Goal: Transaction & Acquisition: Purchase product/service

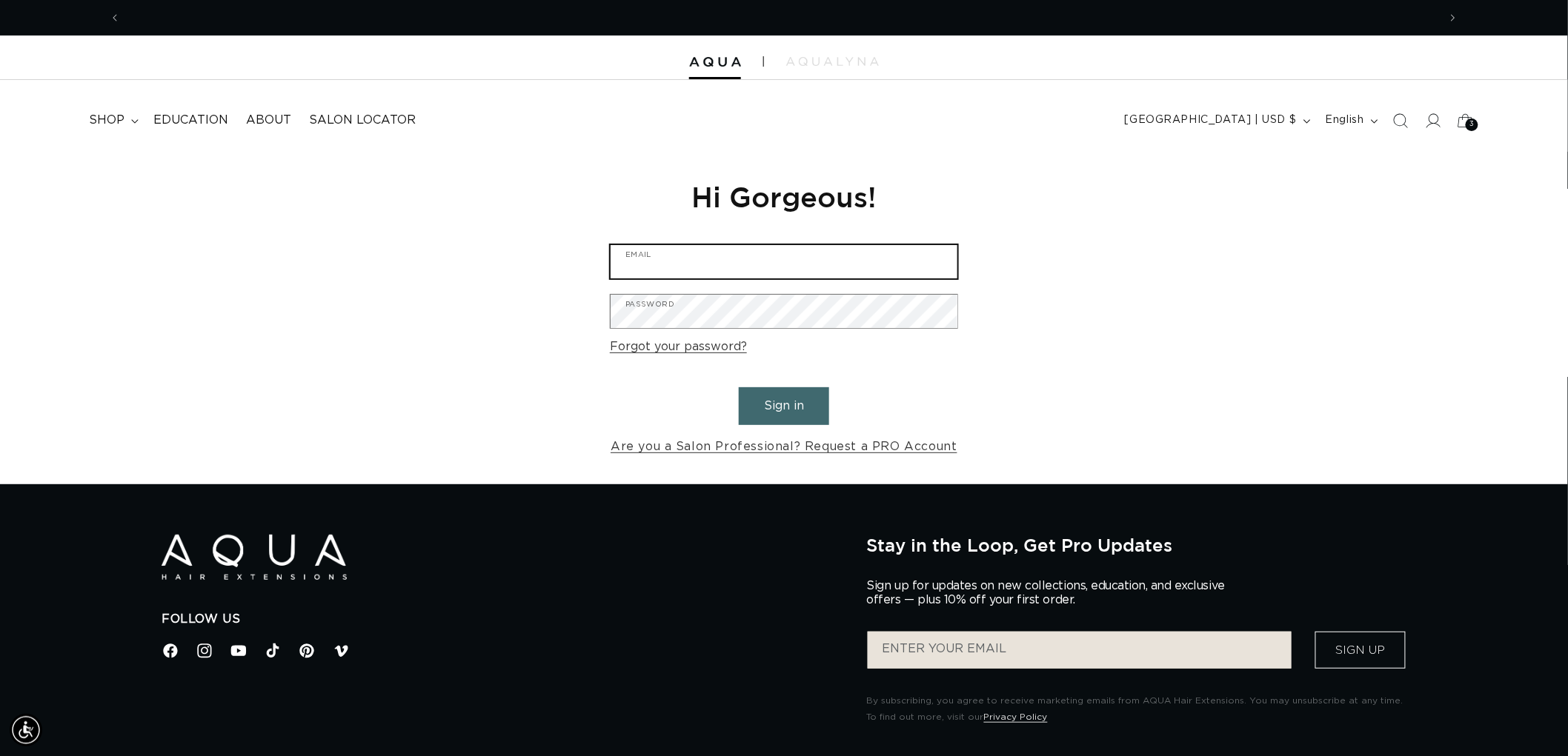
type input "[EMAIL_ADDRESS][DOMAIN_NAME]"
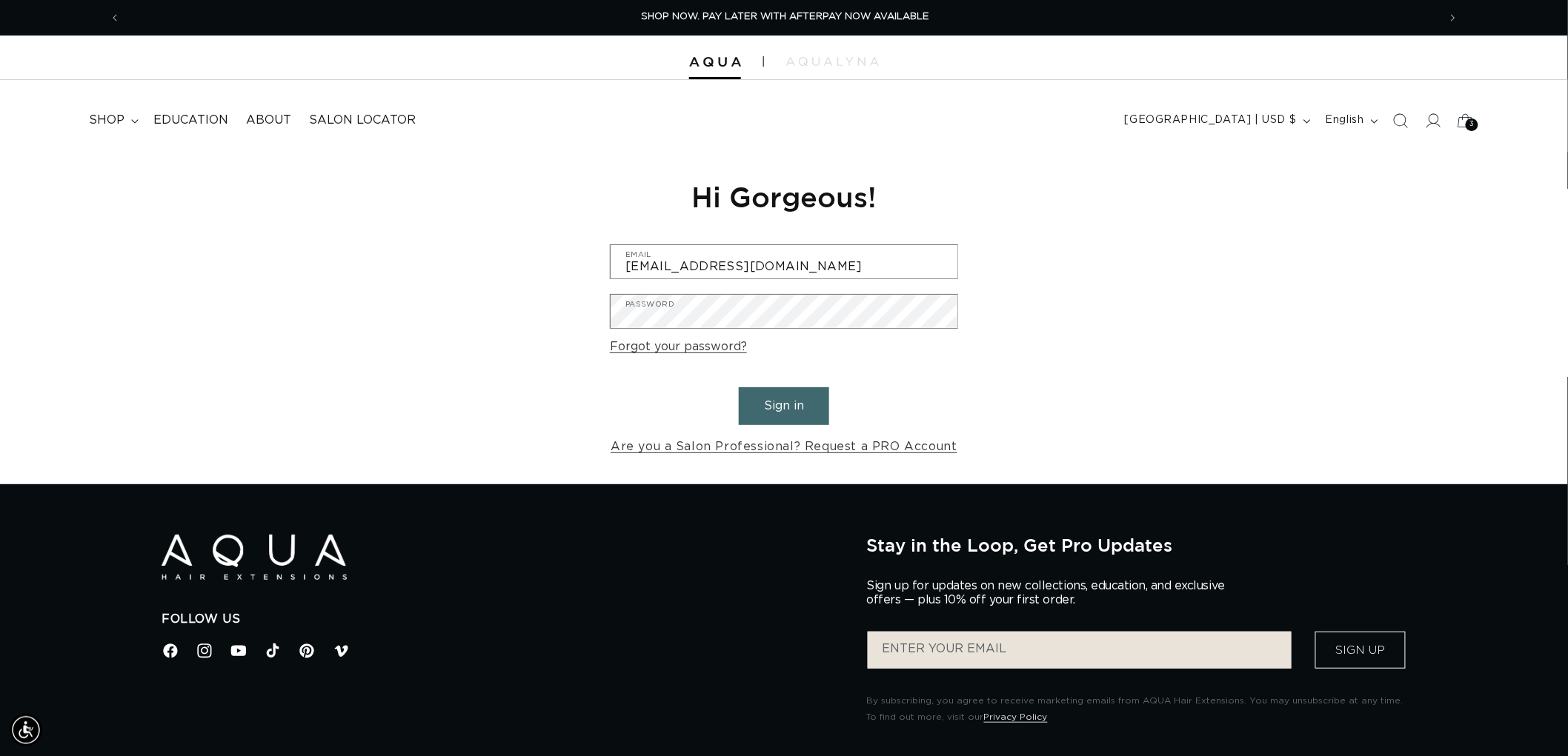
click at [784, 394] on button "Sign in" at bounding box center [784, 406] width 90 height 38
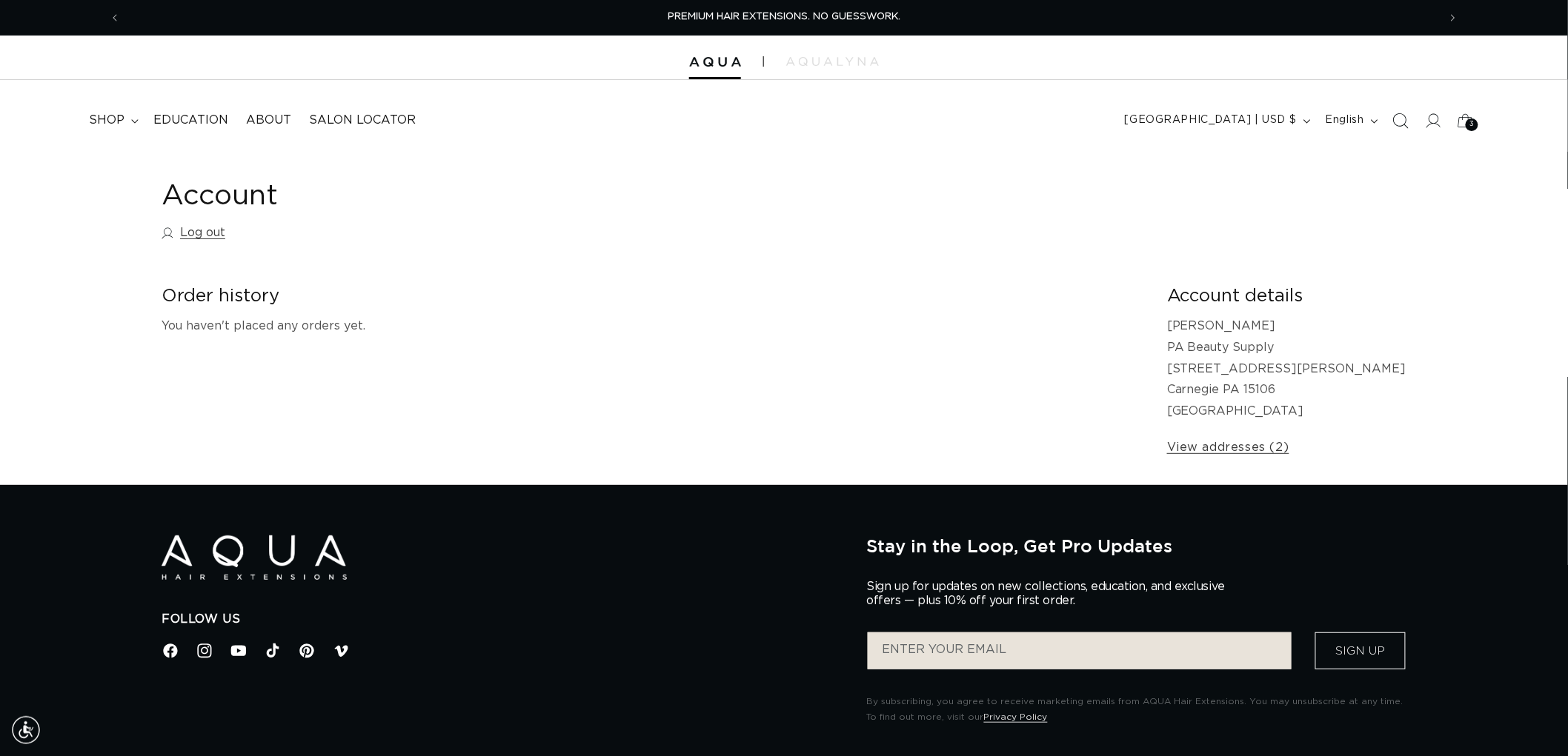
click at [1390, 126] on span "Search" at bounding box center [1401, 121] width 33 height 33
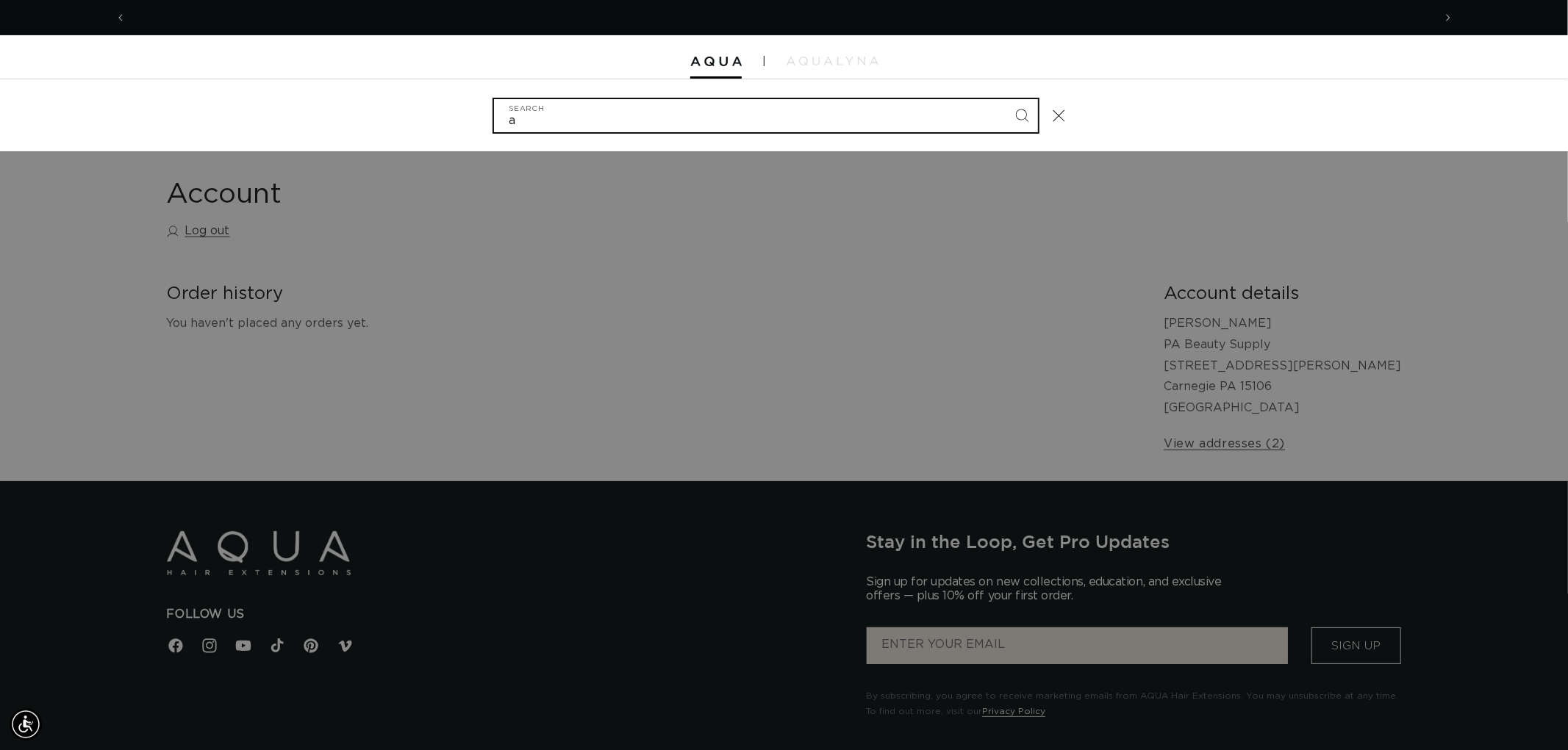
scroll to position [0, 2613]
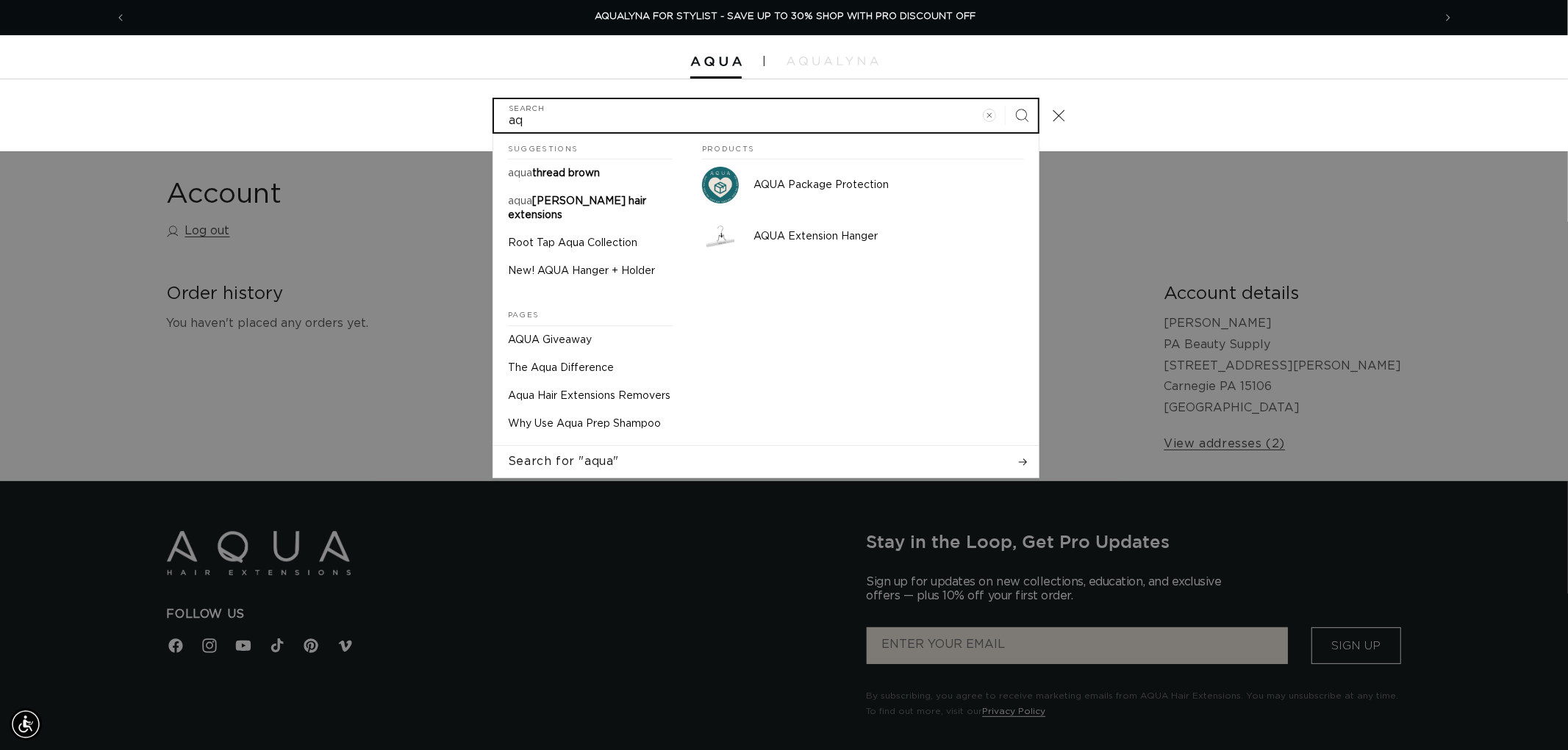
type input "a"
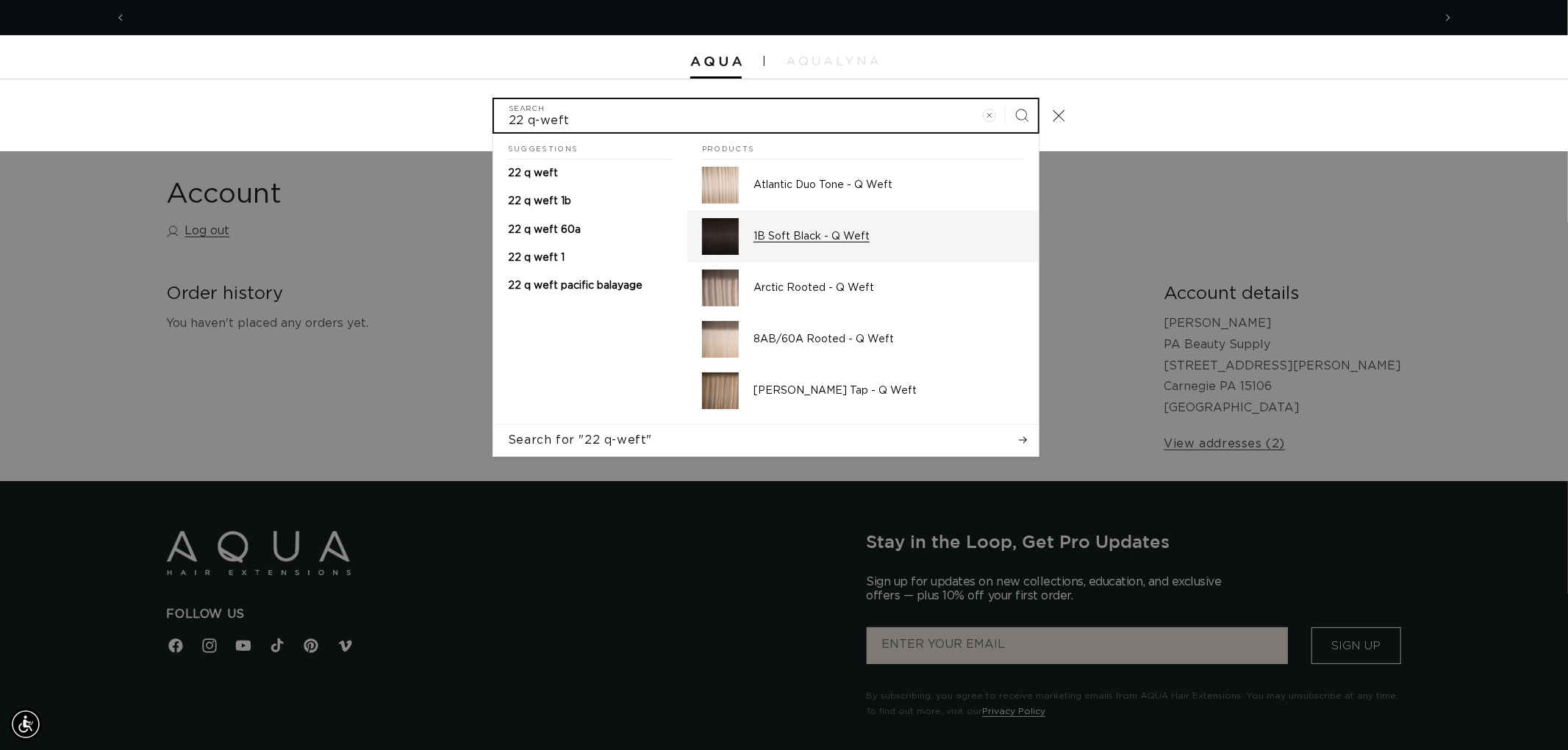
scroll to position [0, 1307]
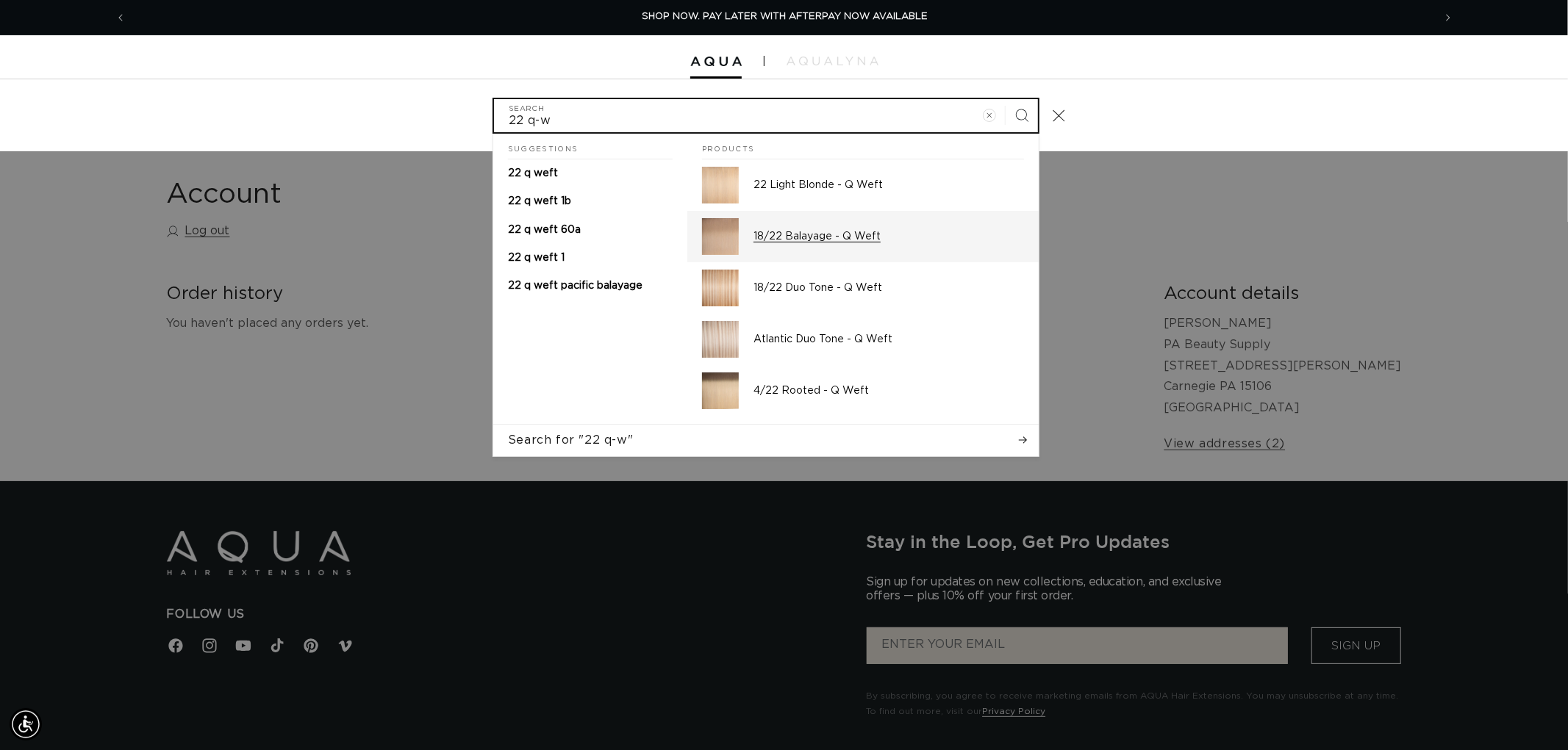
type input "22 q-w"
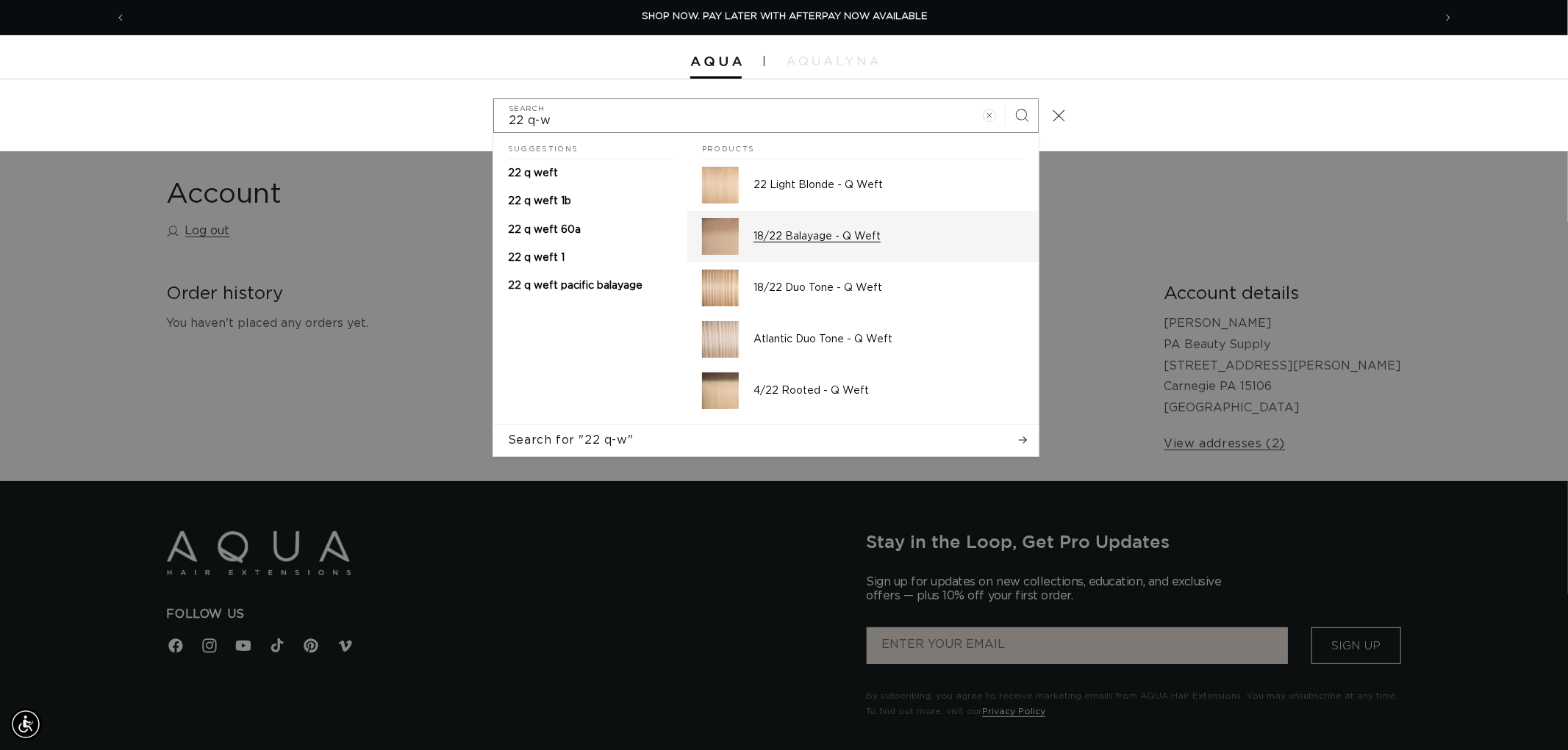
click at [856, 213] on link "18/22 Balayage - Q Weft" at bounding box center [863, 236] width 352 height 51
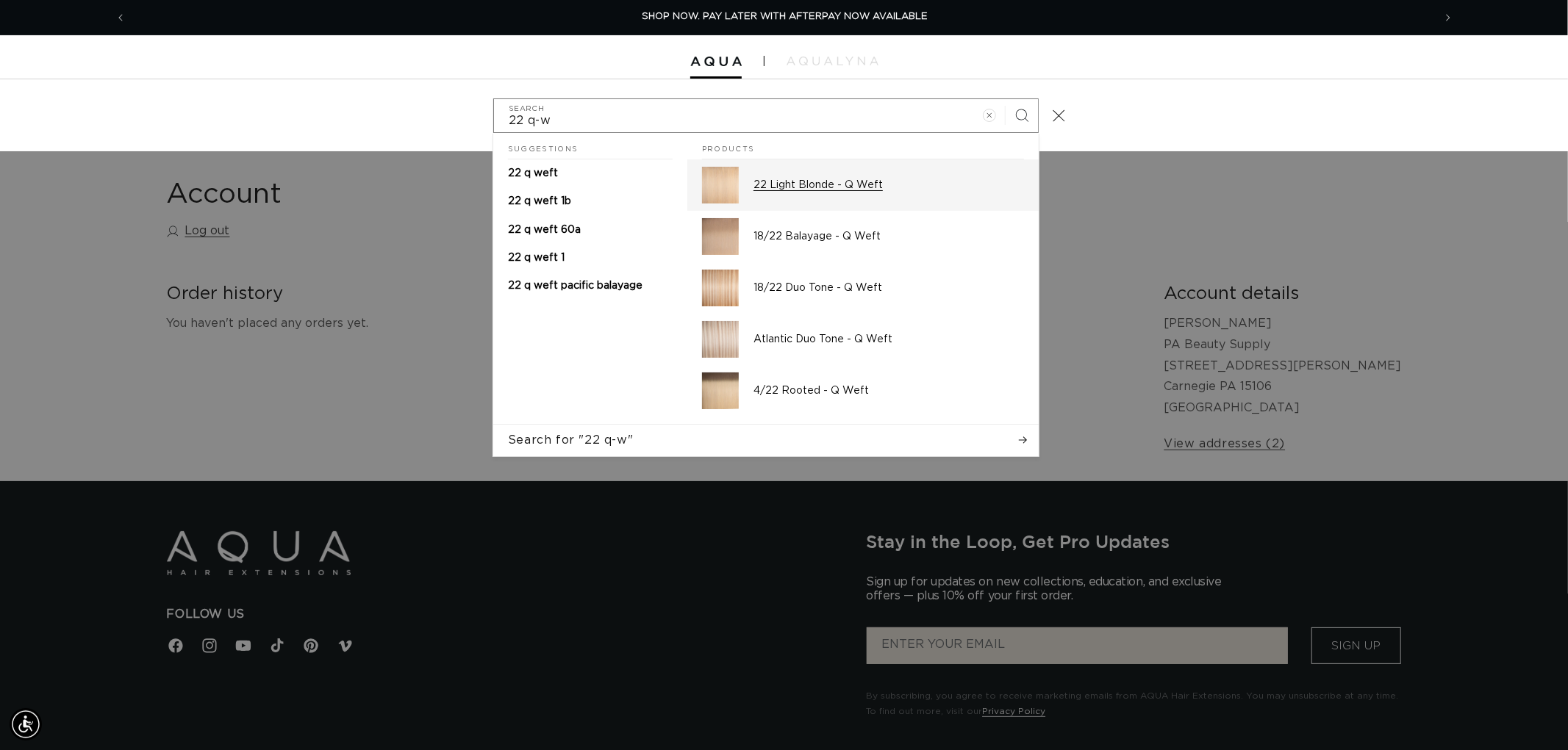
click at [841, 191] on p "22 Light Blonde - Q Weft" at bounding box center [889, 185] width 271 height 14
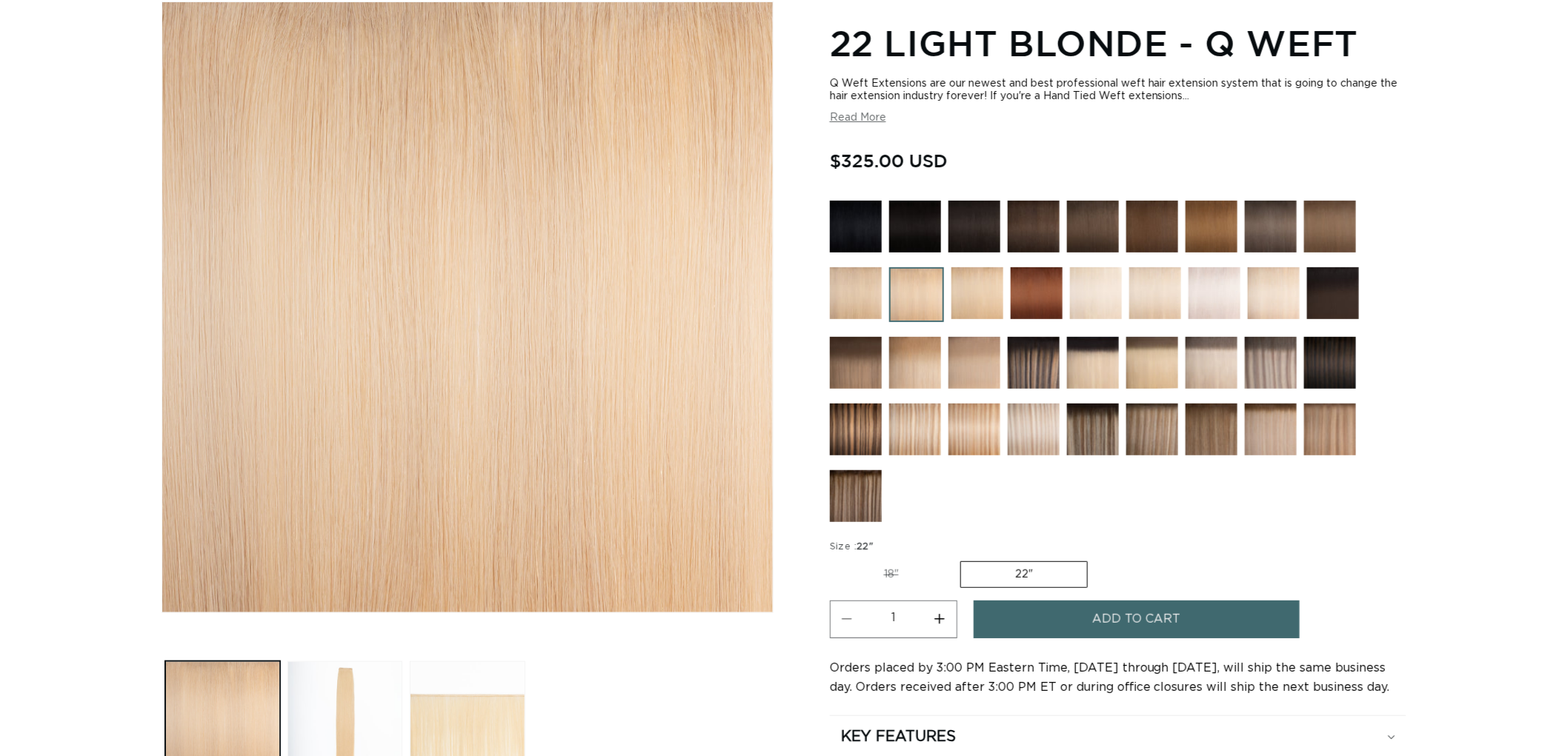
scroll to position [82, 0]
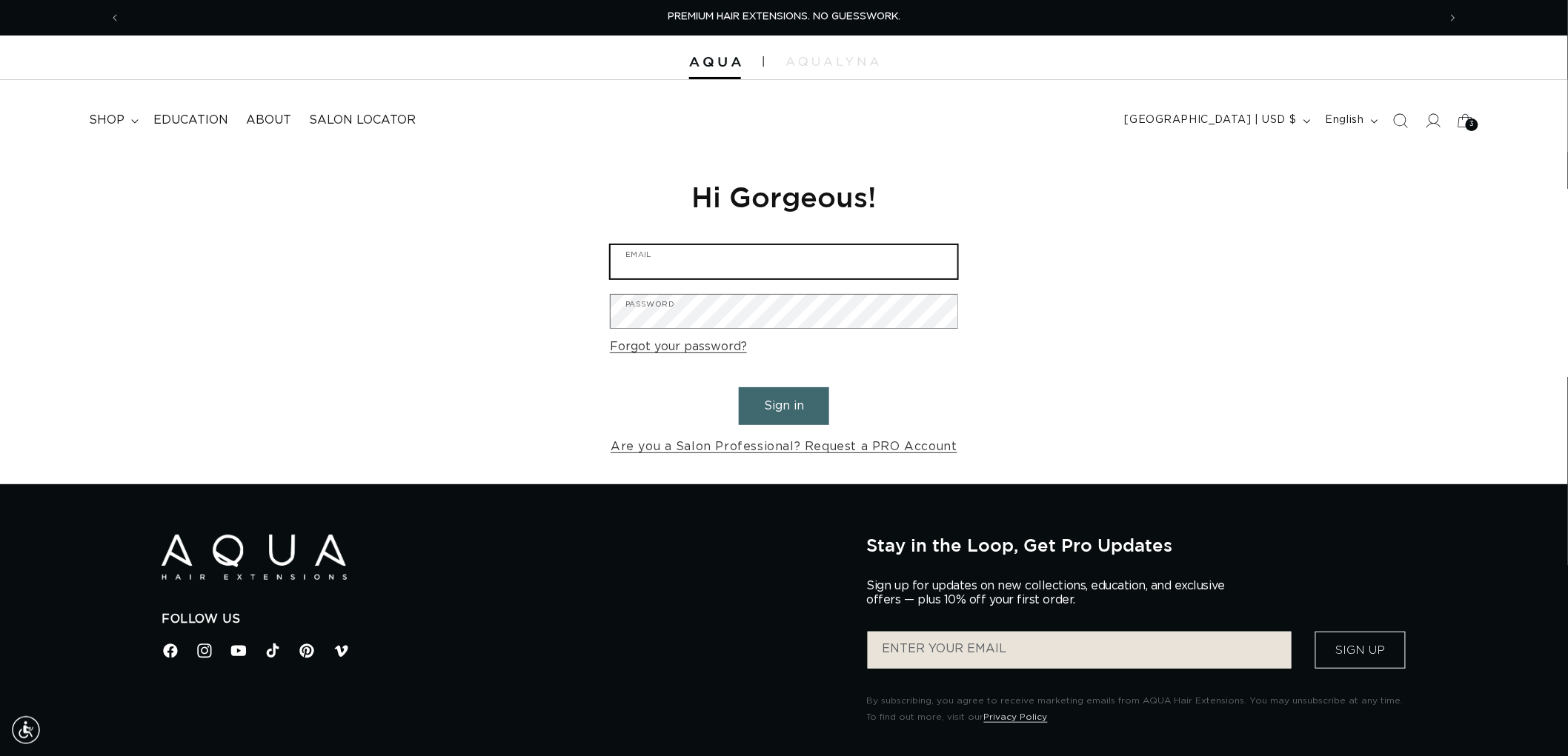
type input "[EMAIL_ADDRESS][DOMAIN_NAME]"
click at [815, 410] on button "Sign in" at bounding box center [784, 406] width 90 height 38
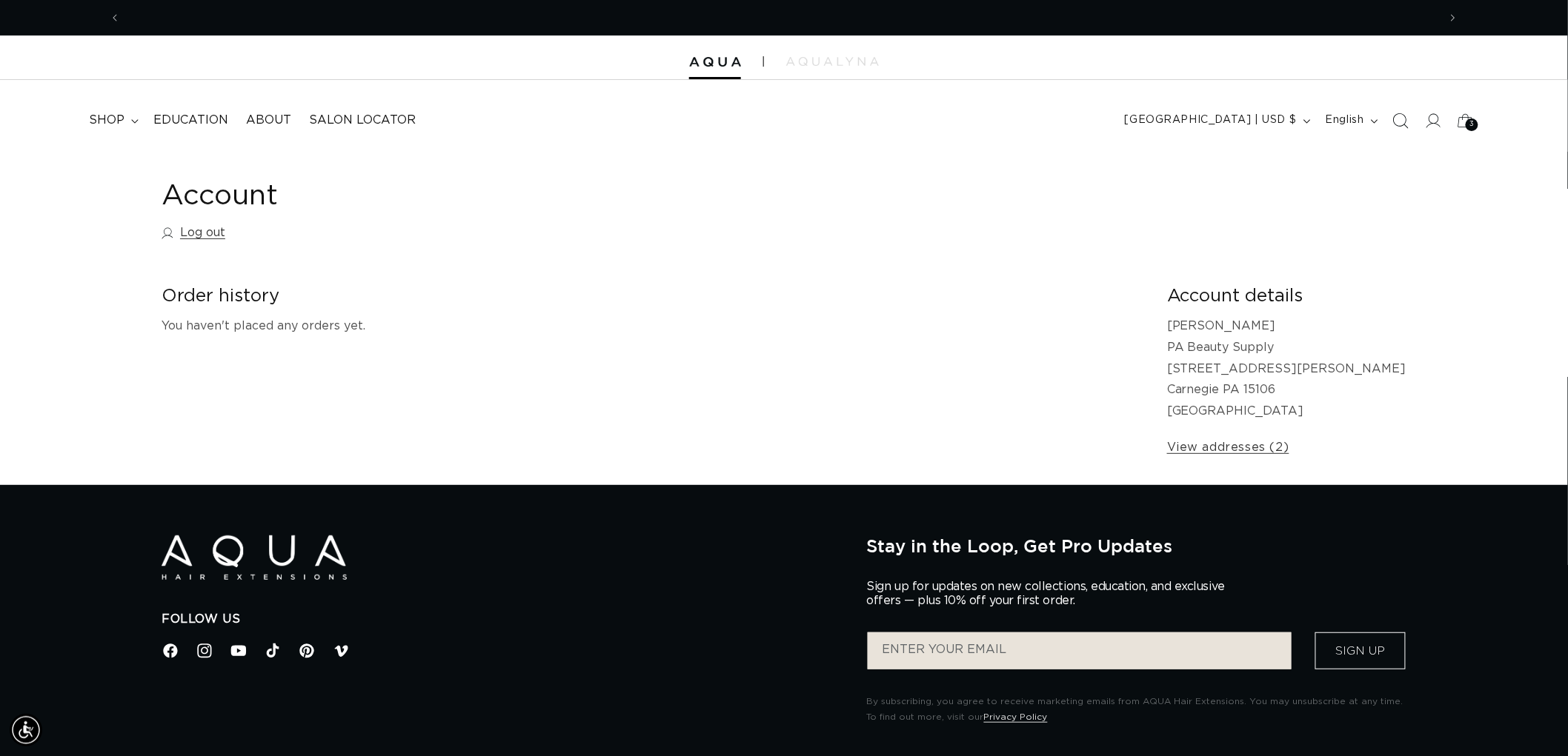
click at [1403, 113] on icon "Search" at bounding box center [1400, 120] width 15 height 15
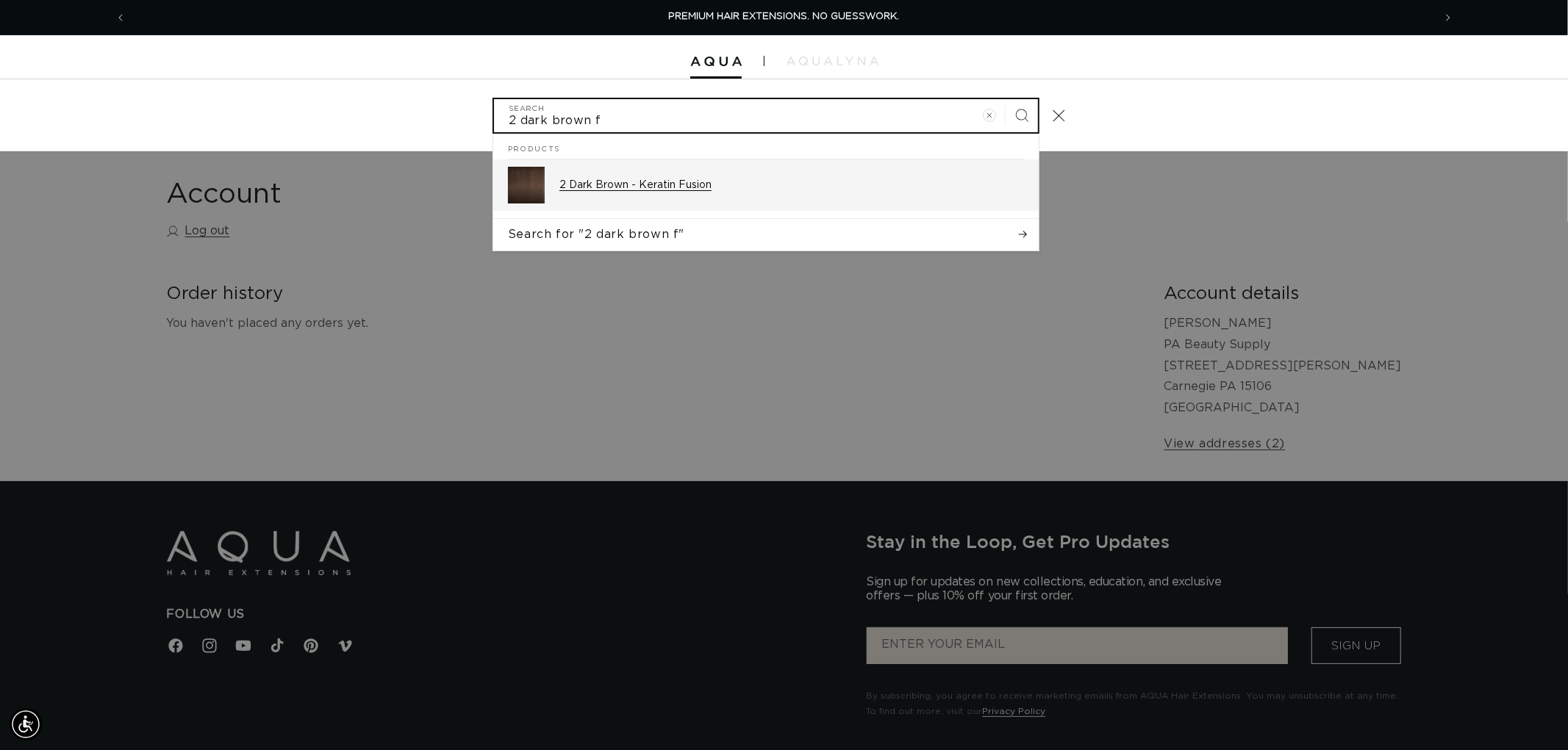
type input "2 dark brown f"
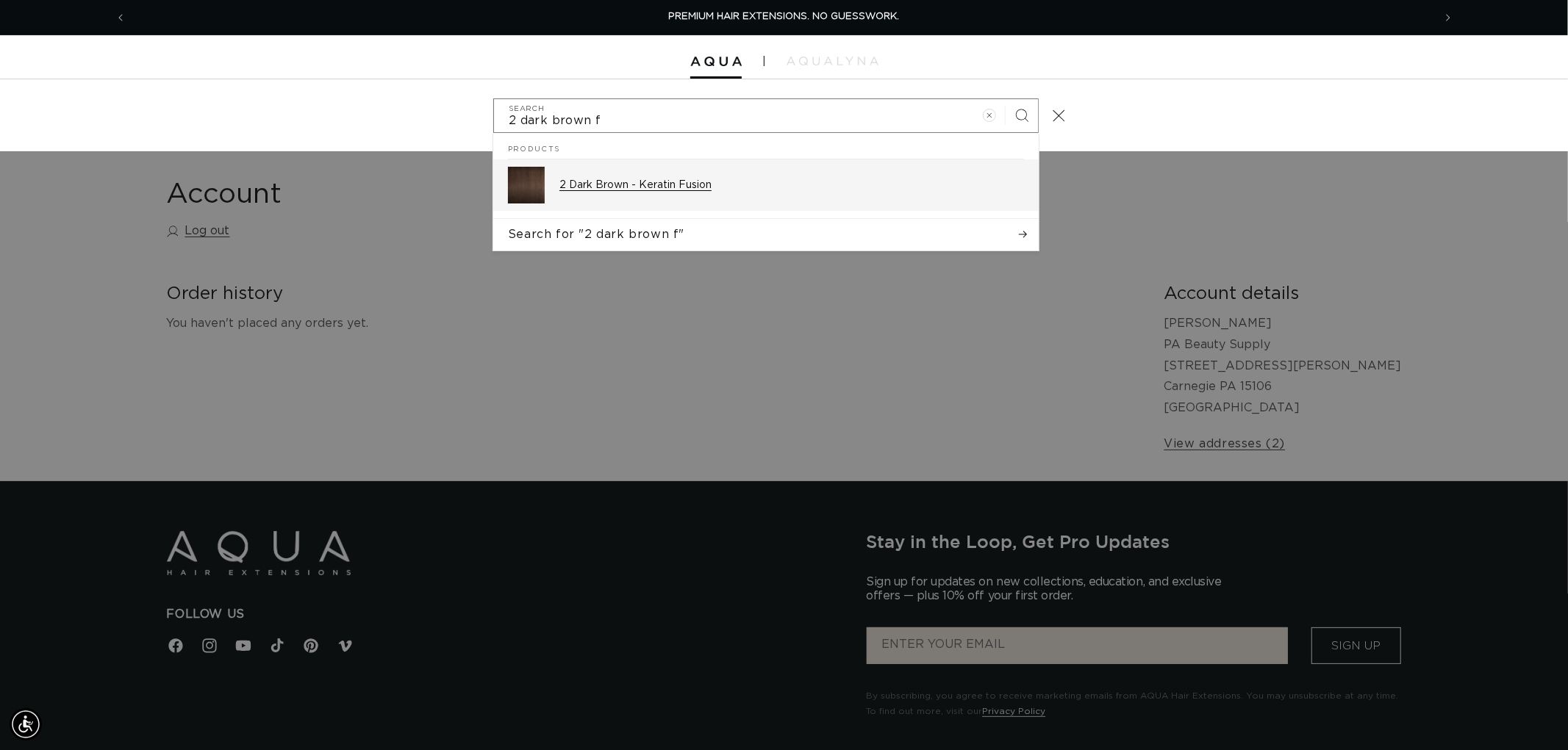
click at [706, 172] on div "2 Dark Brown - Keratin Fusion" at bounding box center [791, 185] width 464 height 37
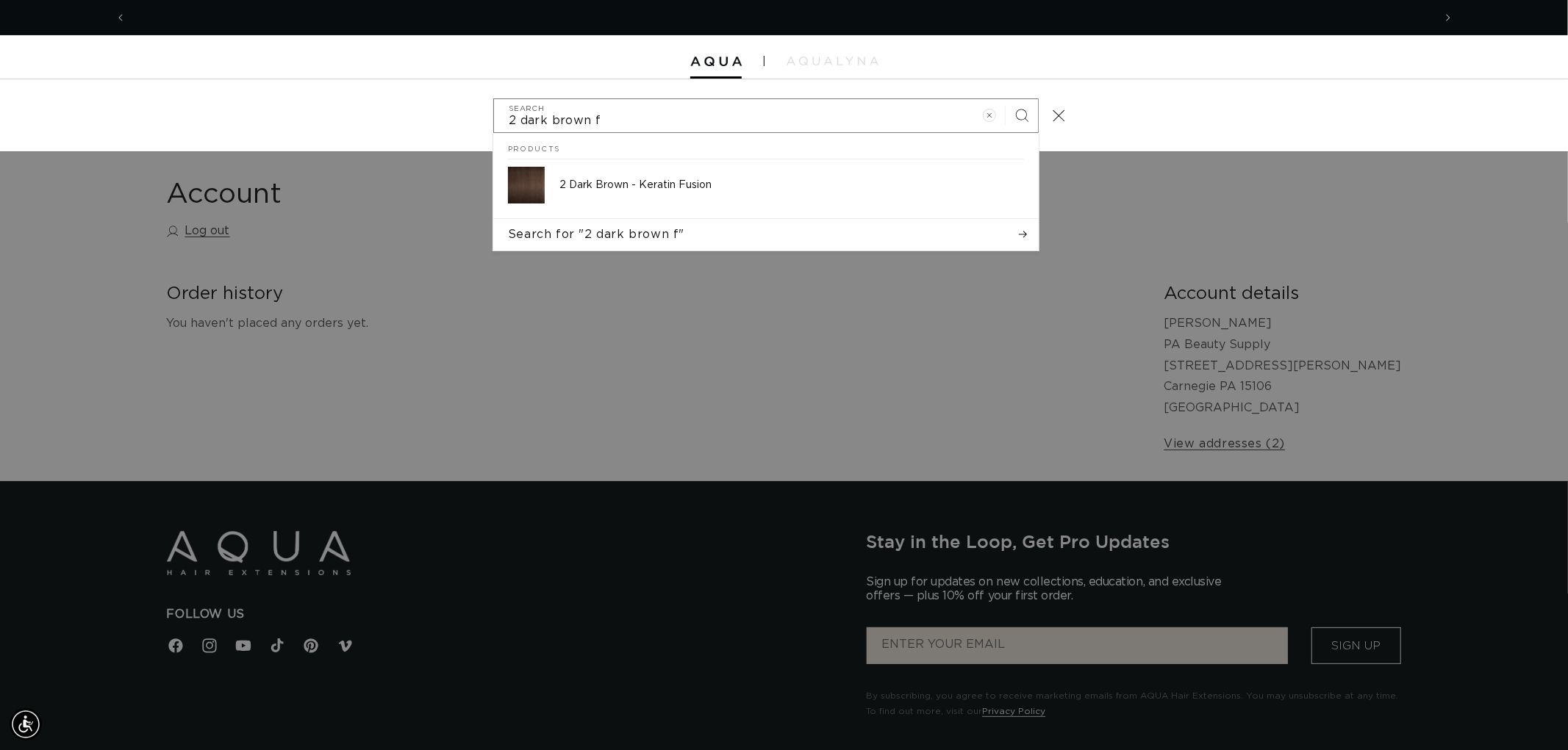
scroll to position [0, 1307]
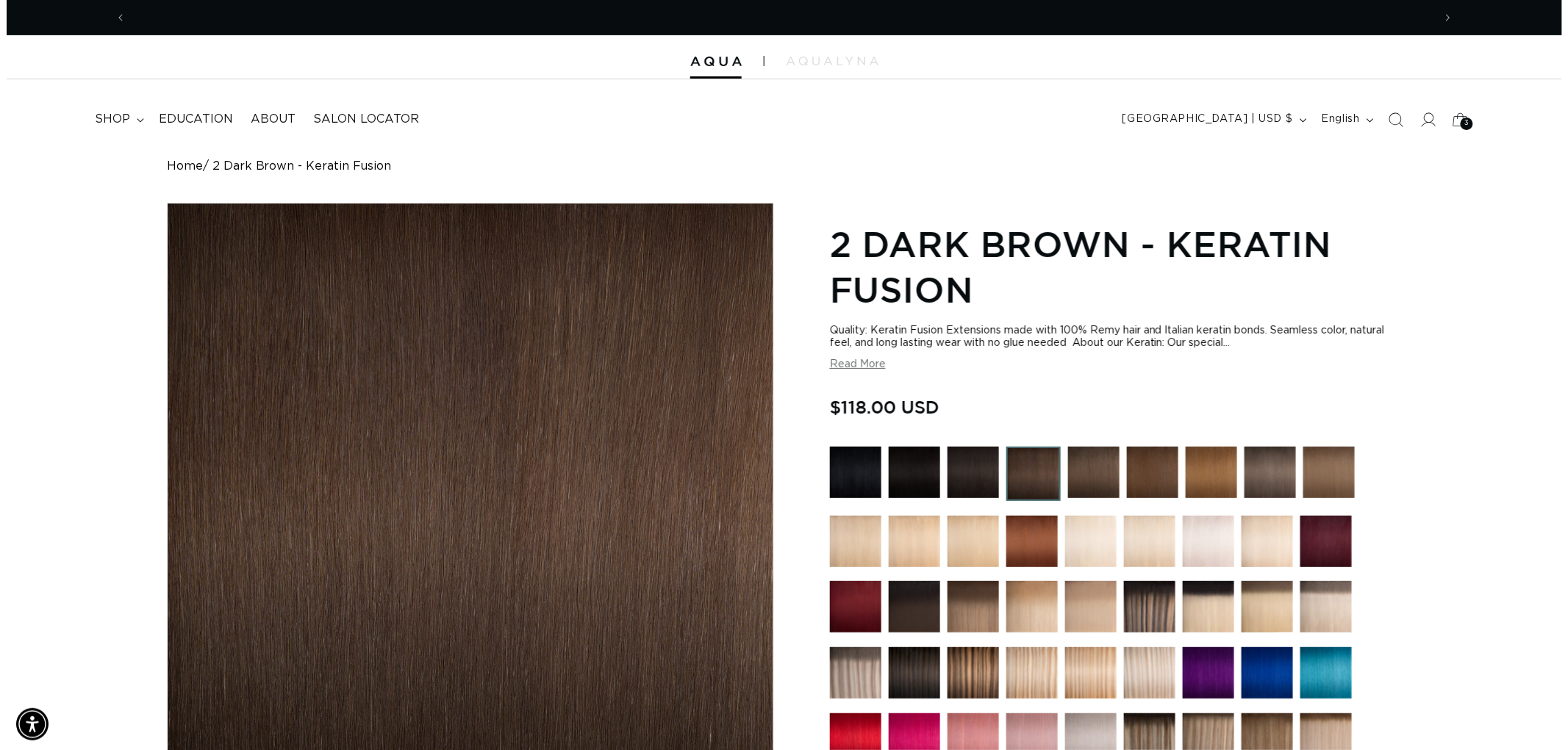
scroll to position [0, 2613]
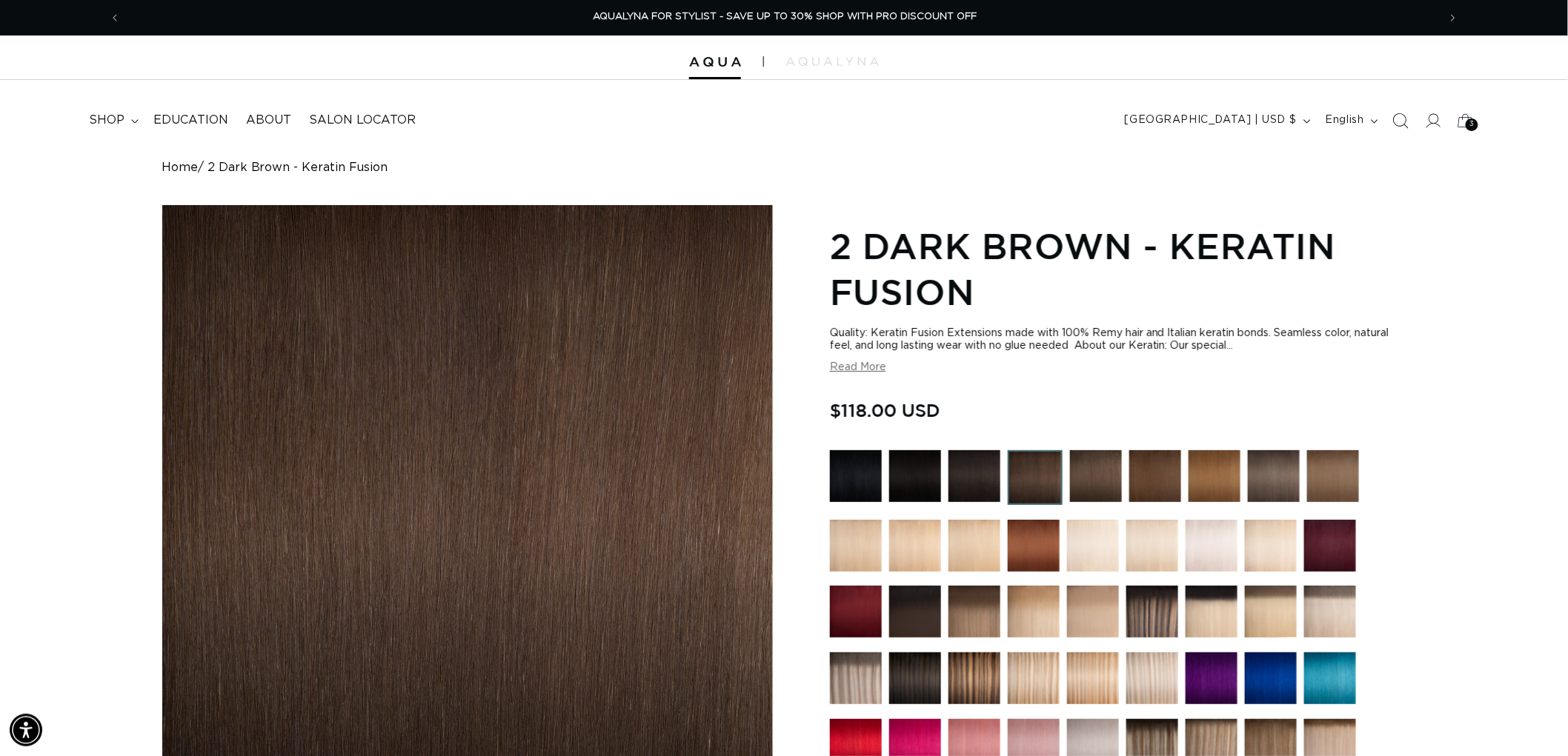
click at [1390, 123] on span "Search" at bounding box center [1401, 121] width 33 height 33
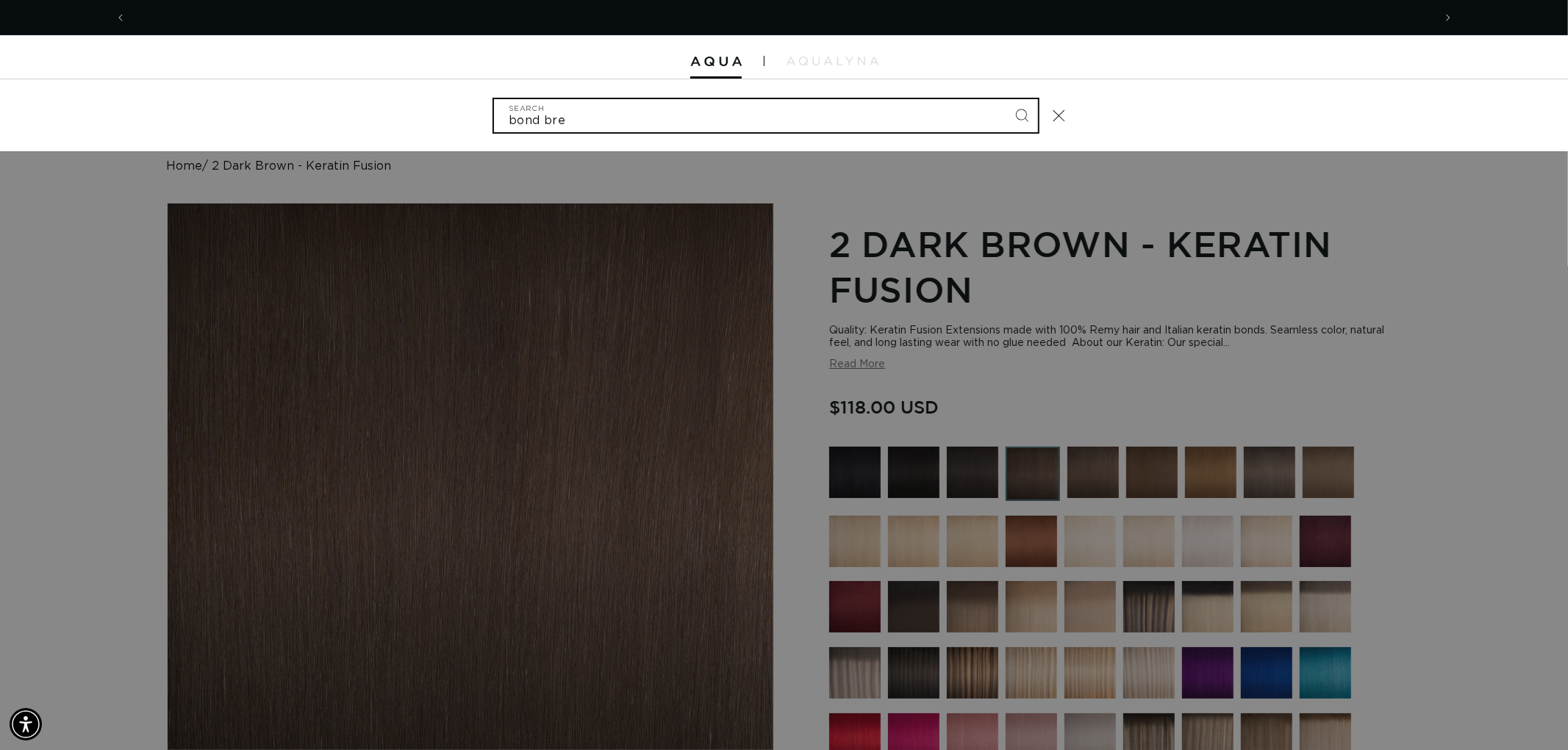
scroll to position [0, 0]
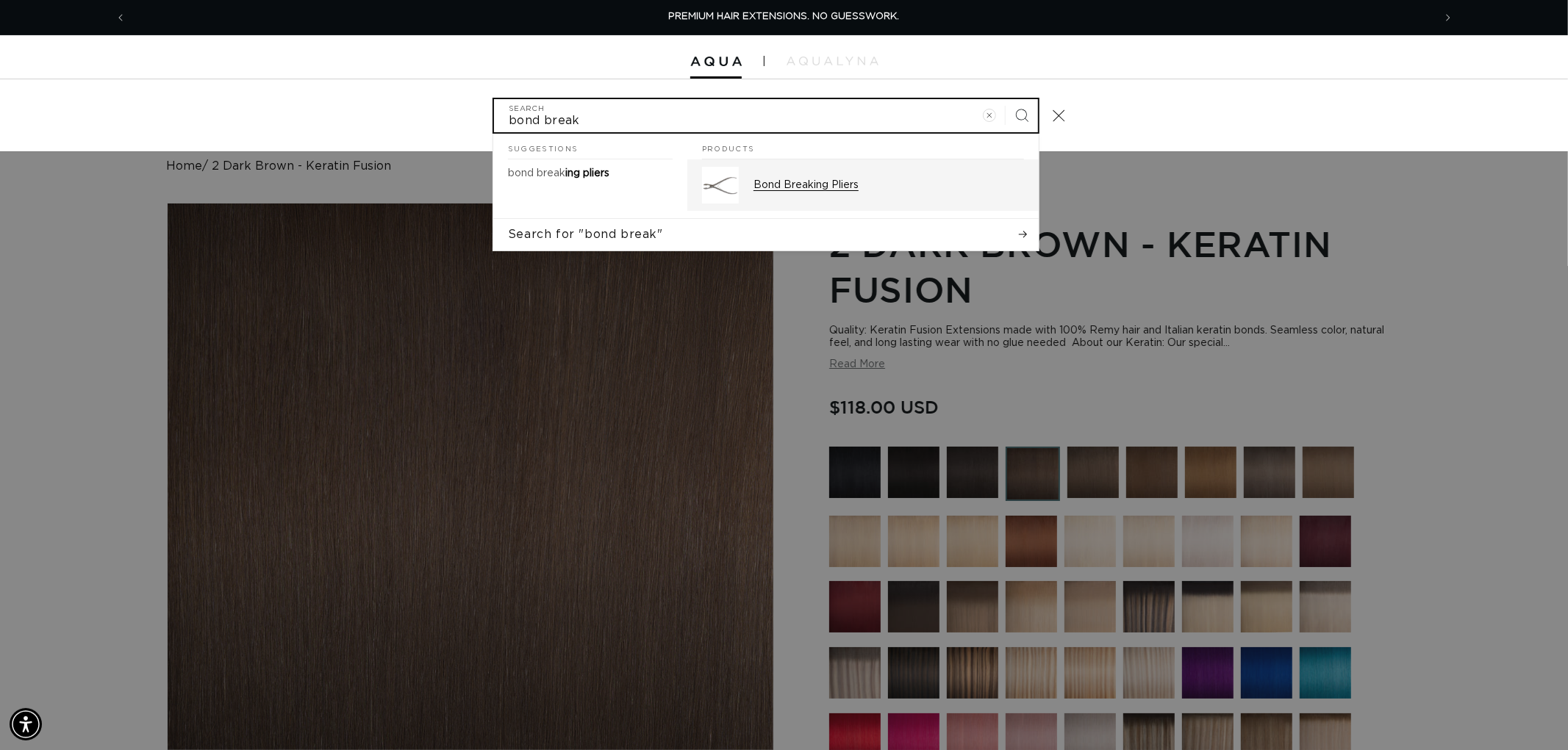
type input "bond break"
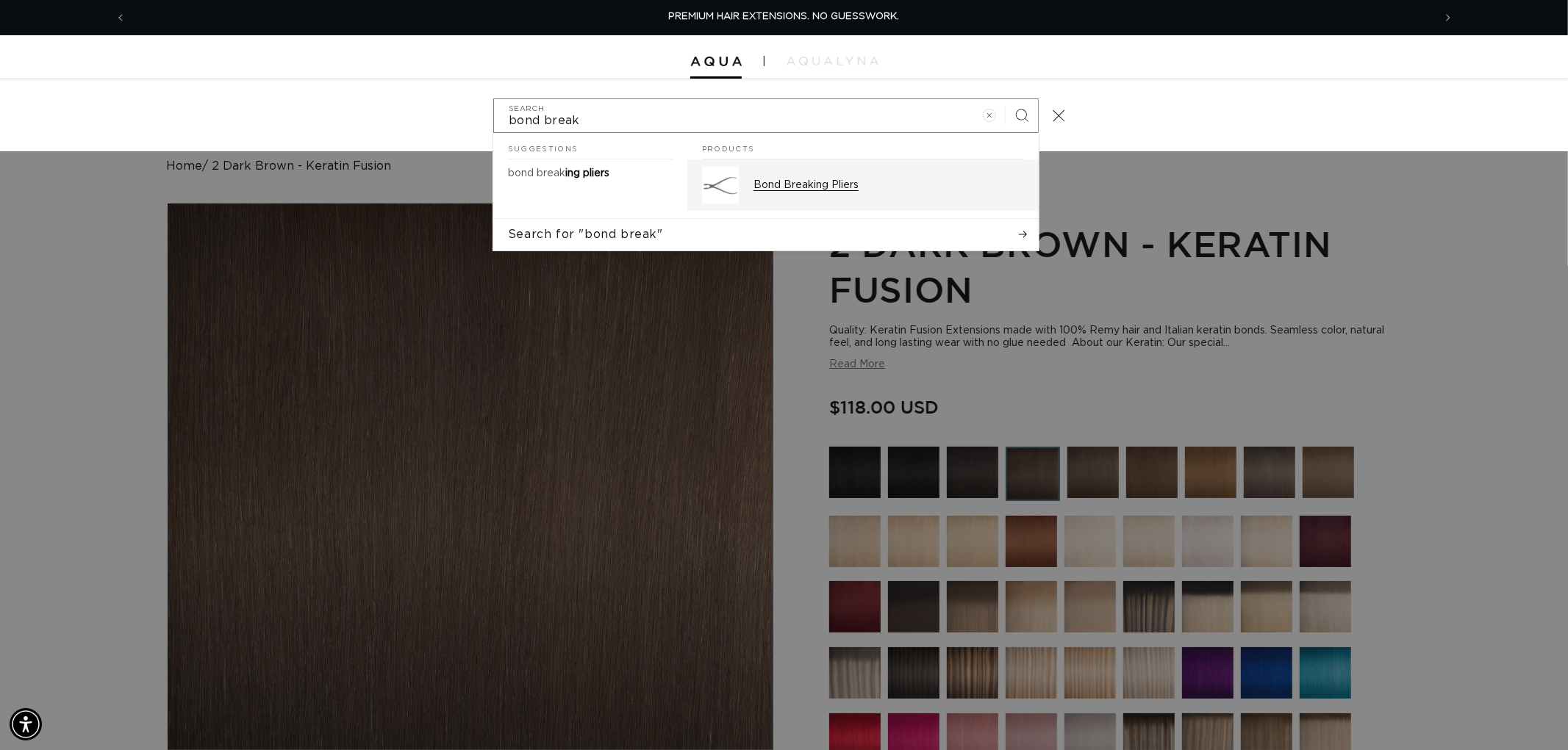
click at [838, 175] on div "Bond Breaking Pliers" at bounding box center [889, 185] width 271 height 37
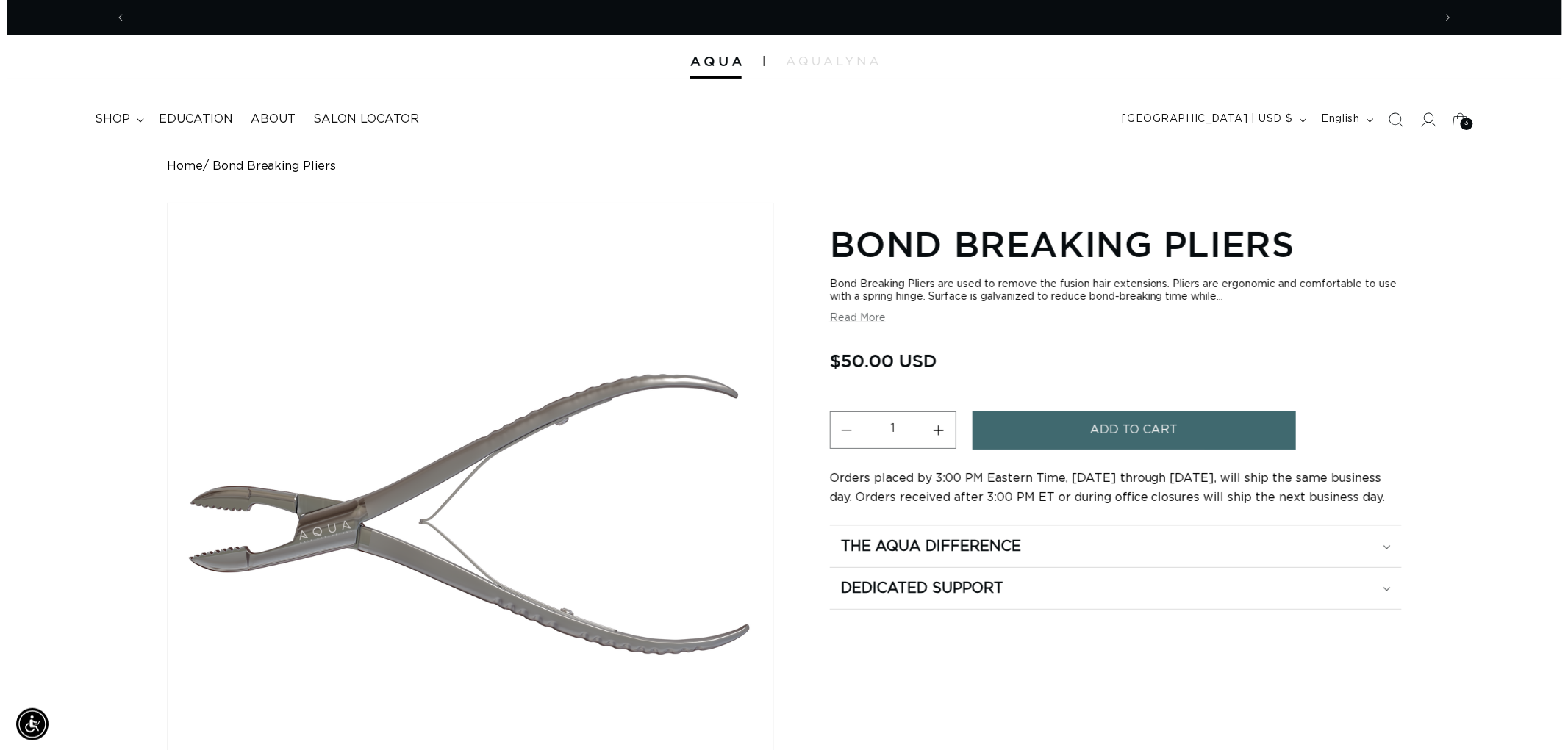
scroll to position [0, 2613]
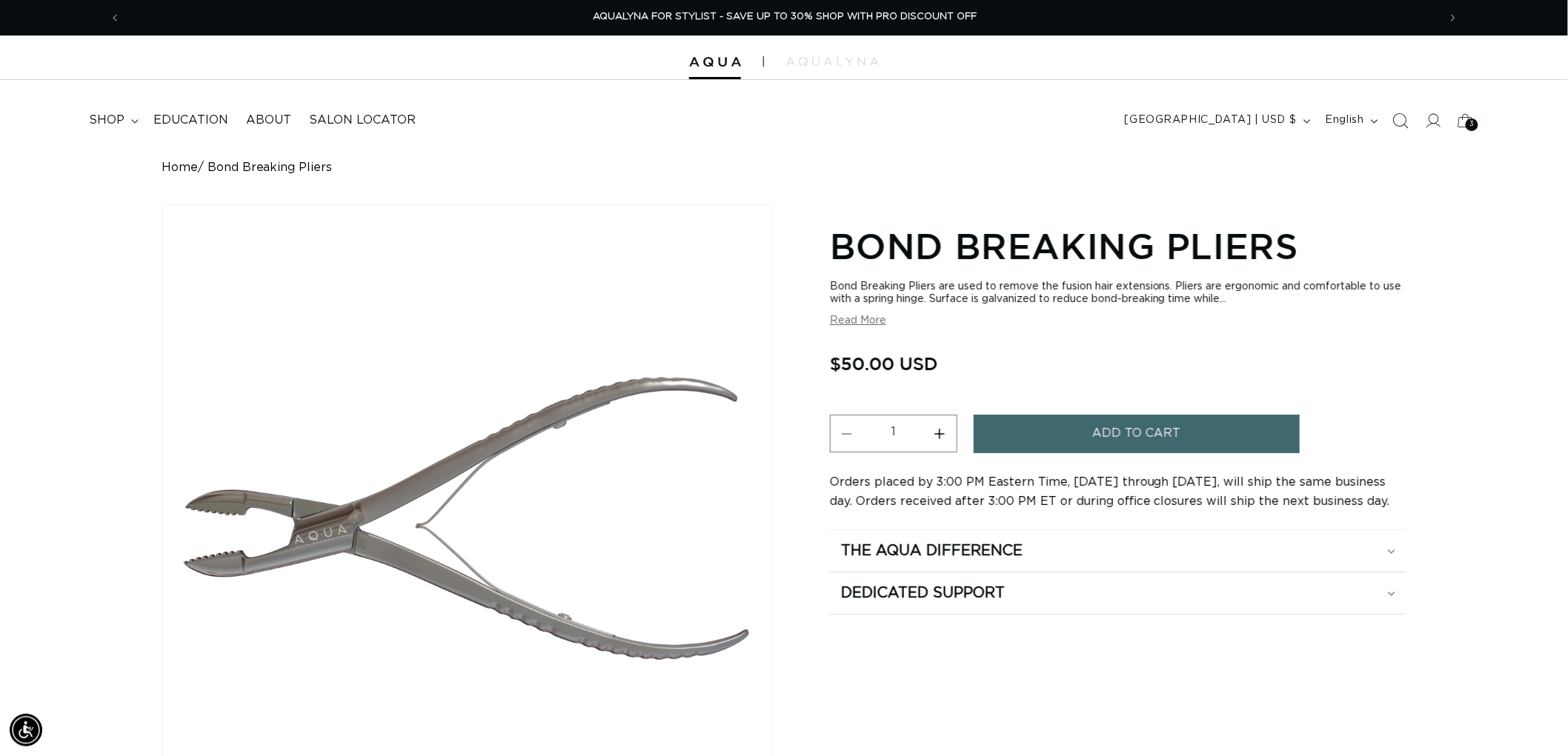
click at [1393, 122] on icon "Search" at bounding box center [1400, 120] width 15 height 15
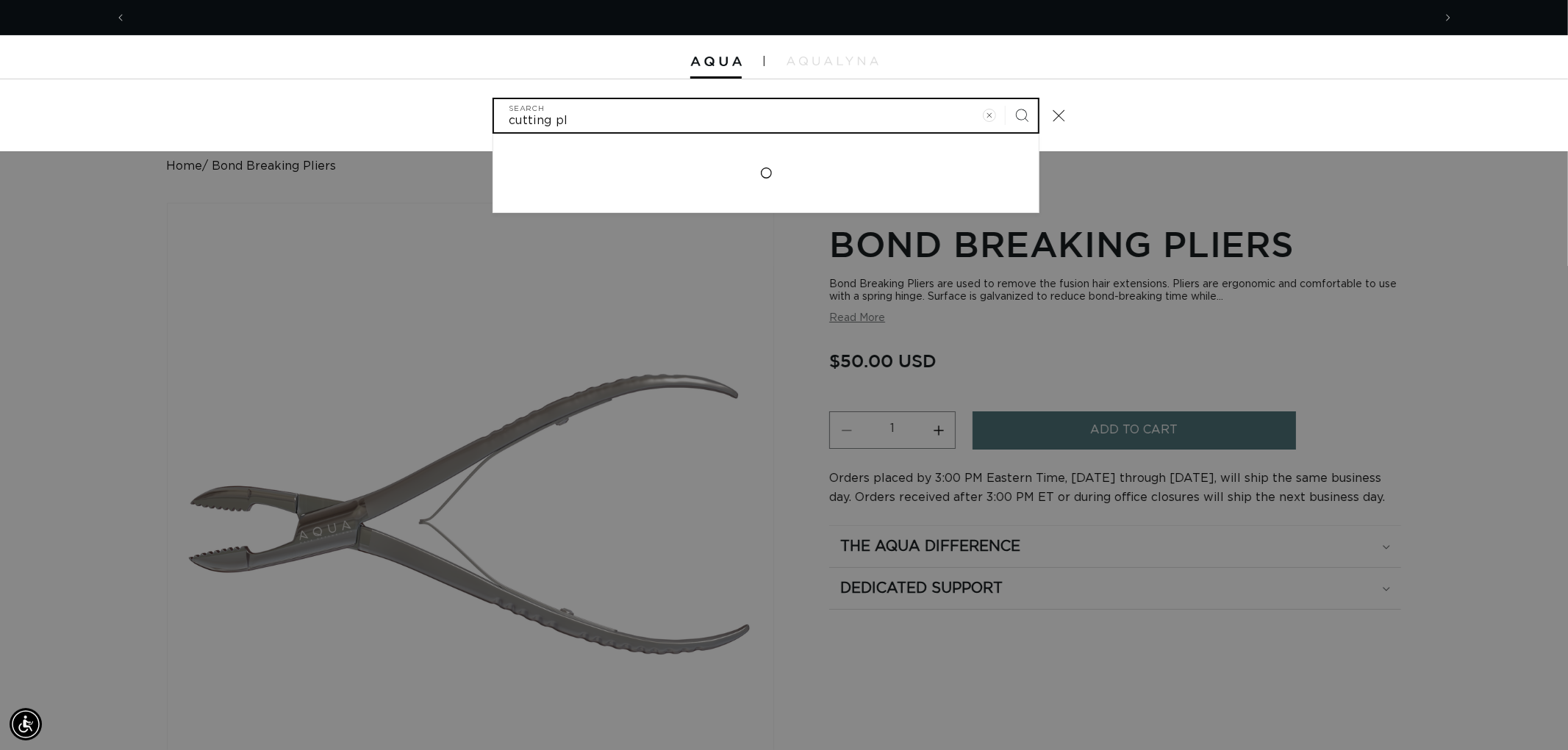
scroll to position [0, 0]
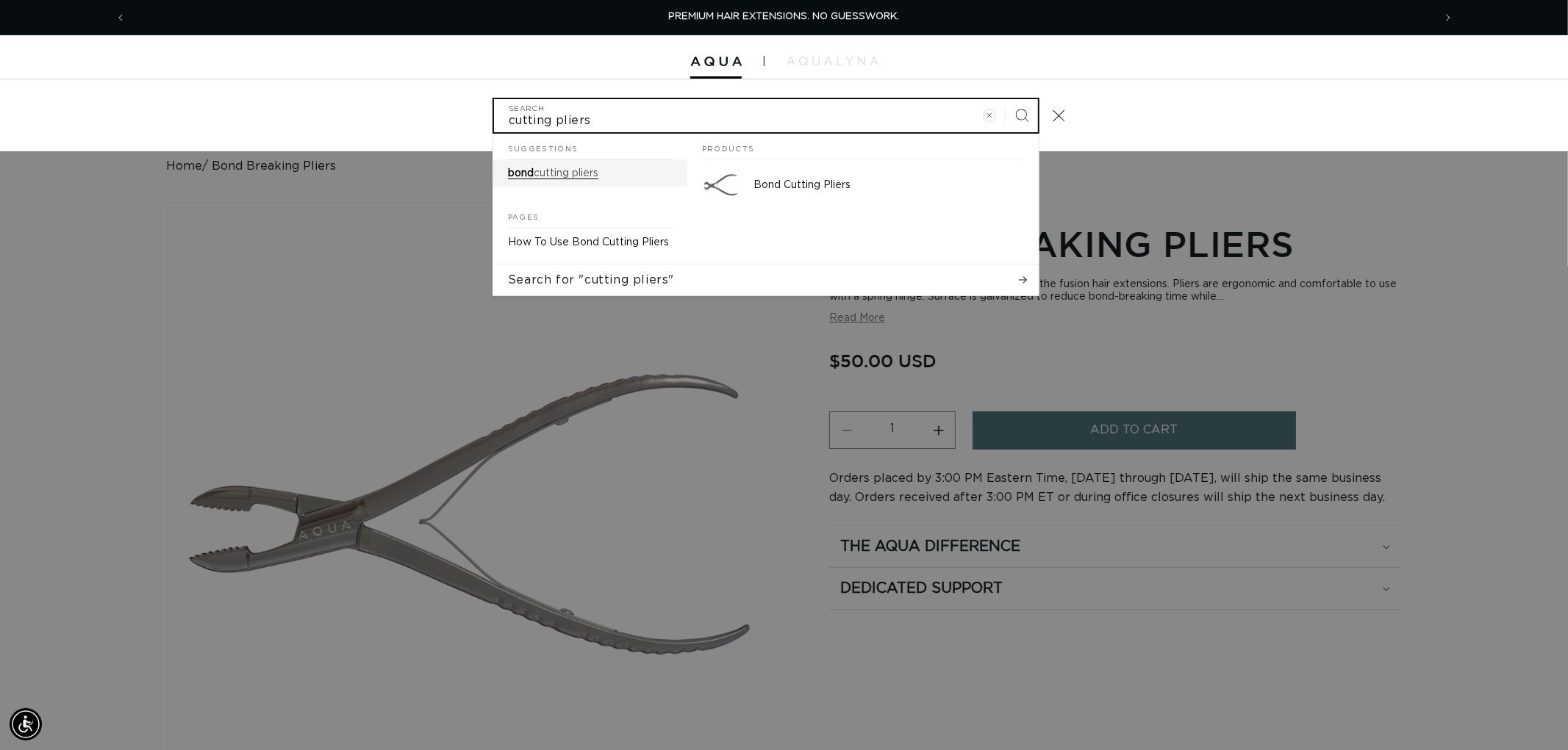
type input "cutting pliers"
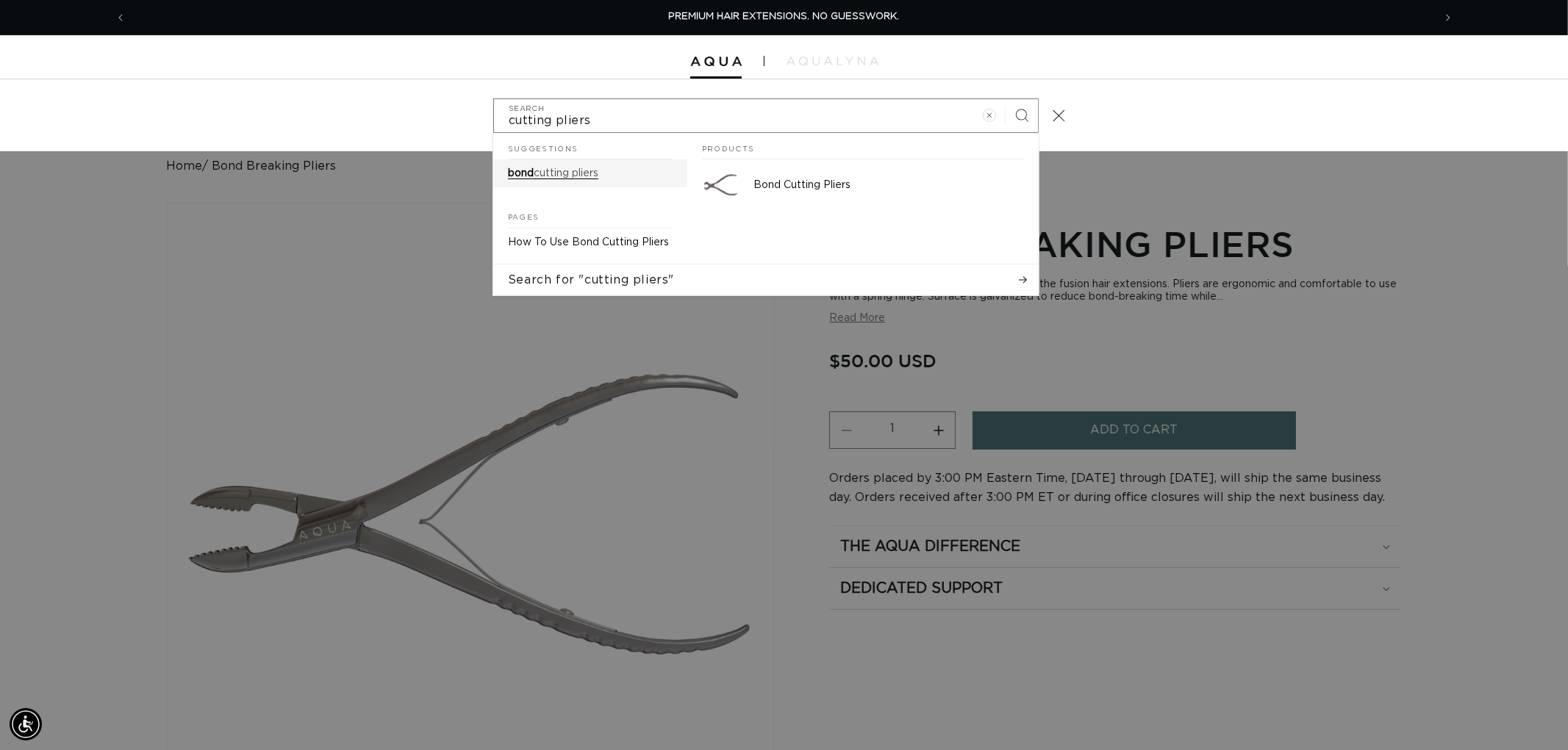
click at [636, 181] on link "bond cutting pliers" at bounding box center [590, 173] width 194 height 28
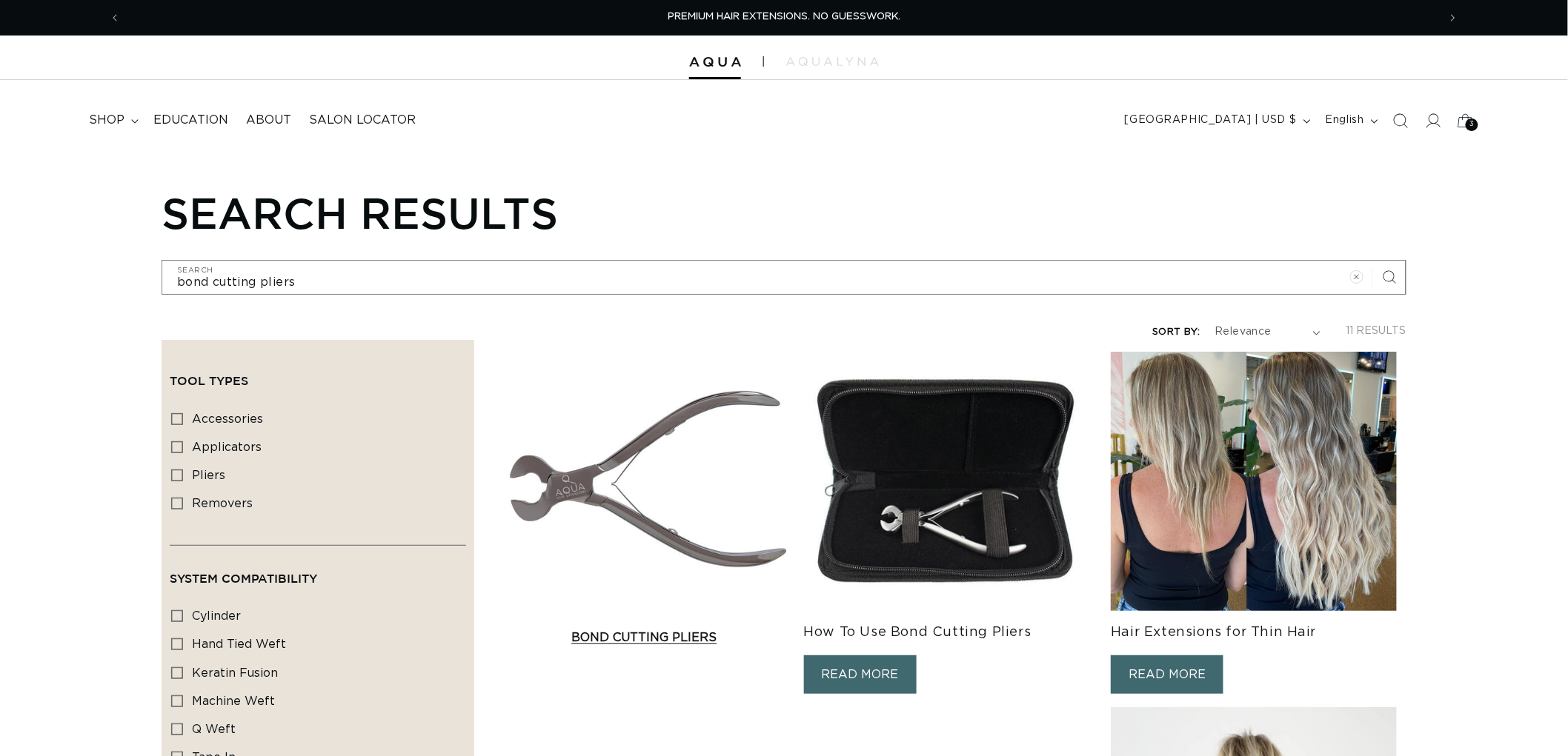
click at [664, 629] on link "Bond Cutting Pliers" at bounding box center [644, 638] width 295 height 18
